Goal: Check status: Check status

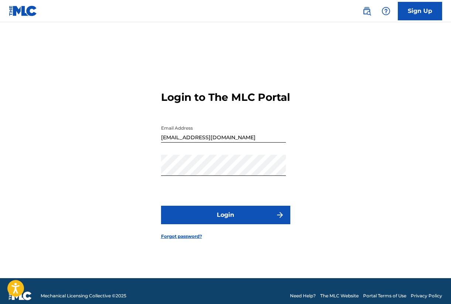
click at [218, 221] on button "Login" at bounding box center [225, 215] width 129 height 18
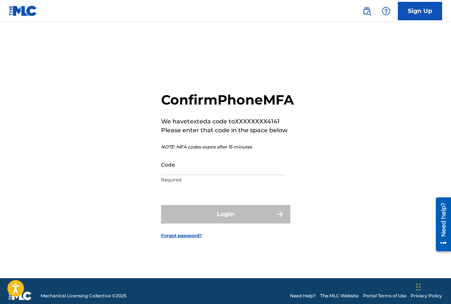
click at [186, 168] on input "Code" at bounding box center [223, 164] width 125 height 21
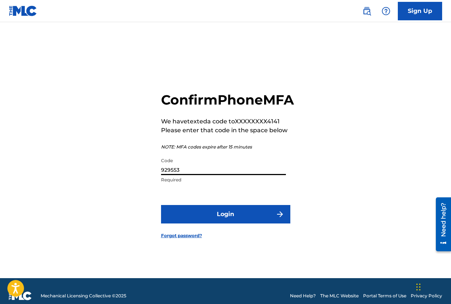
type input "929553"
click at [239, 220] on button "Login" at bounding box center [225, 214] width 129 height 18
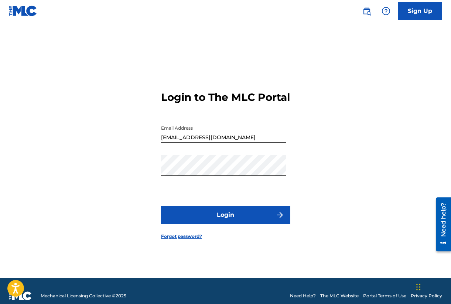
click at [217, 218] on button "Login" at bounding box center [225, 215] width 129 height 18
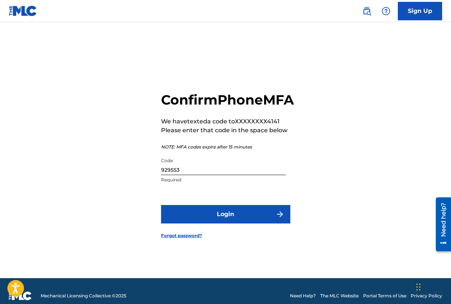
click at [181, 175] on input "929553" at bounding box center [223, 164] width 125 height 21
type input "929552"
click at [225, 223] on button "Login" at bounding box center [225, 214] width 129 height 18
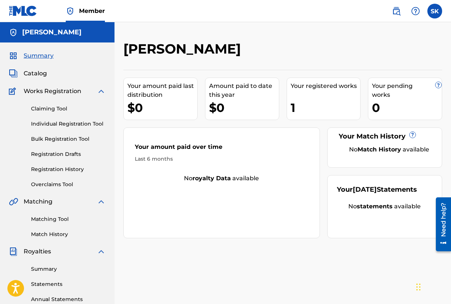
click at [325, 85] on div "Your registered works" at bounding box center [326, 86] width 70 height 9
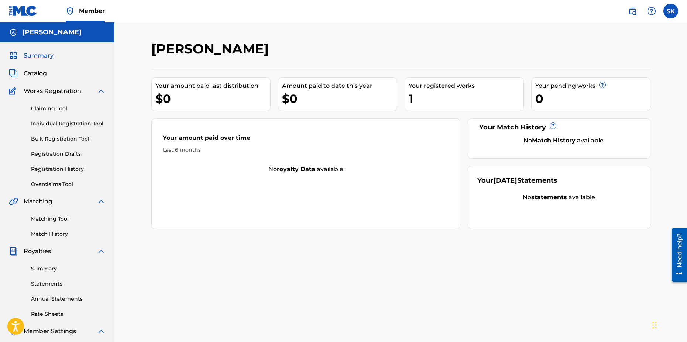
click at [75, 29] on h5 "[PERSON_NAME]" at bounding box center [51, 32] width 59 height 8
click at [39, 55] on span "Summary" at bounding box center [39, 55] width 30 height 9
click at [52, 124] on link "Individual Registration Tool" at bounding box center [68, 124] width 75 height 8
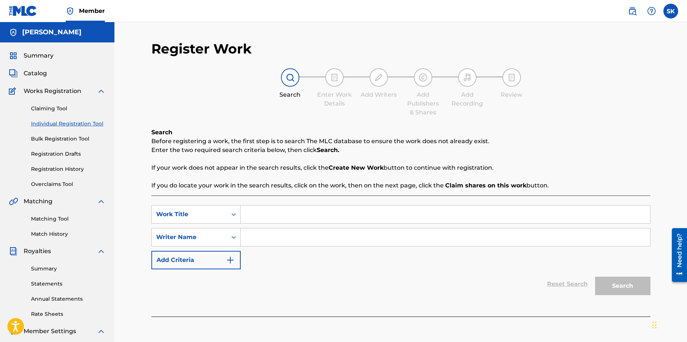
click at [46, 168] on link "Registration History" at bounding box center [68, 169] width 75 height 8
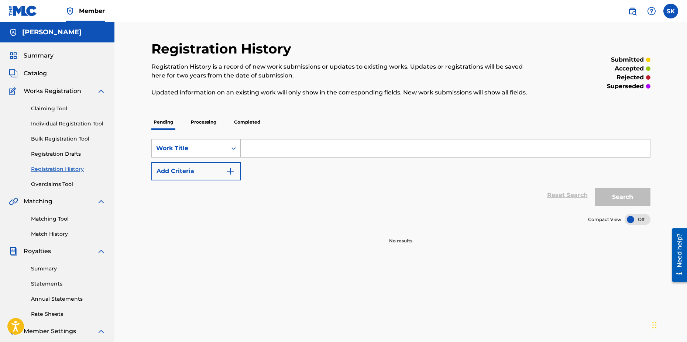
click at [255, 148] on input "Search Form" at bounding box center [445, 149] width 409 height 18
type input "Glide or Die"
click at [450, 196] on button "Search" at bounding box center [622, 197] width 55 height 18
click at [197, 123] on p "Processing" at bounding box center [204, 122] width 30 height 16
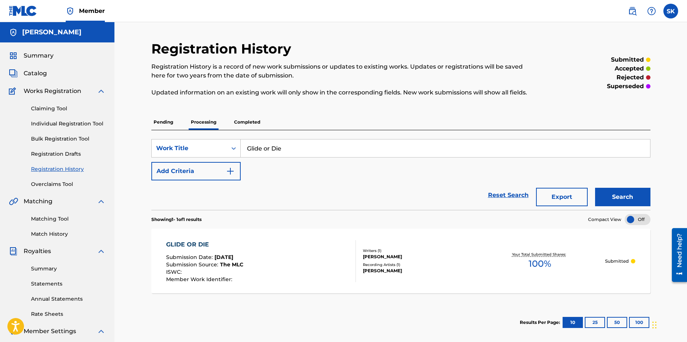
click at [241, 120] on p "Completed" at bounding box center [247, 122] width 31 height 16
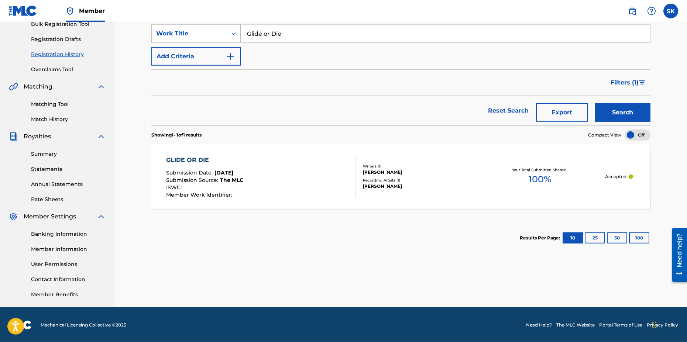
scroll to position [116, 0]
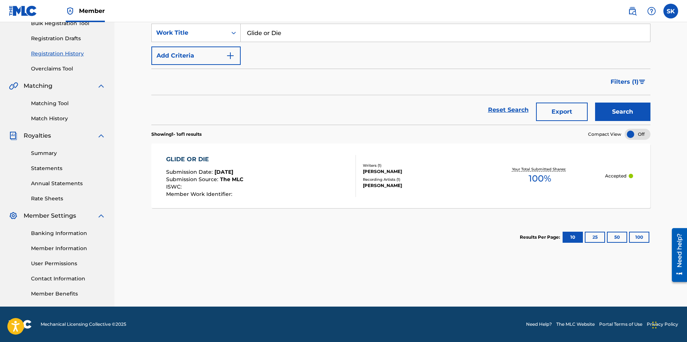
drag, startPoint x: 556, startPoint y: 112, endPoint x: 561, endPoint y: 112, distance: 5.2
click at [450, 112] on button "Export" at bounding box center [562, 112] width 52 height 18
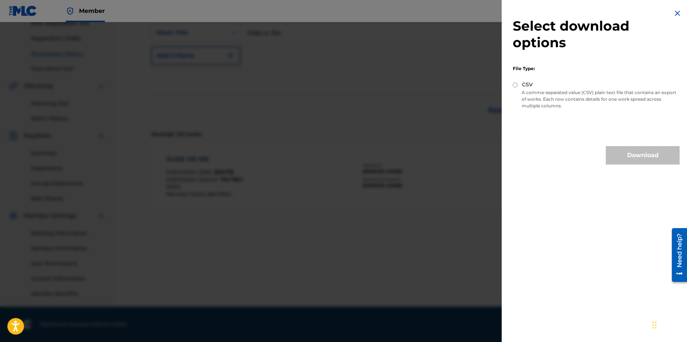
click at [450, 12] on img at bounding box center [677, 13] width 9 height 9
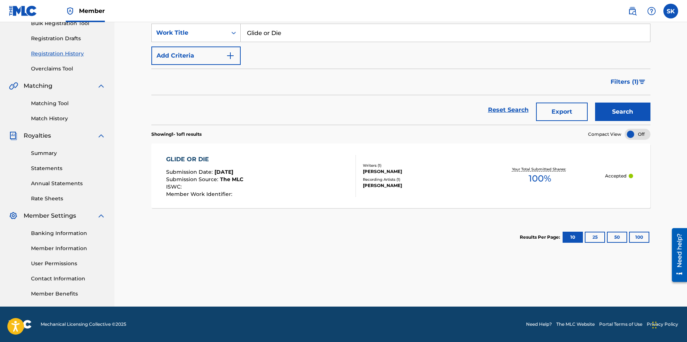
scroll to position [0, 0]
